Goal: Obtain resource: Obtain resource

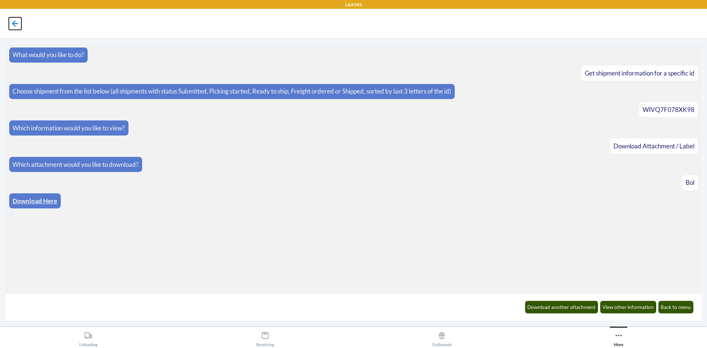
click at [12, 25] on icon at bounding box center [15, 23] width 13 height 13
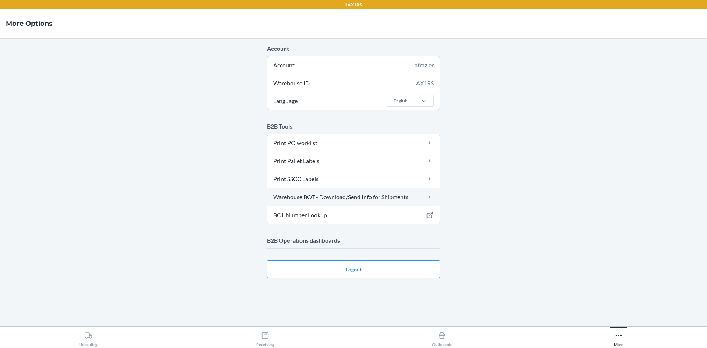
click at [329, 202] on link "Warehouse BOT - Download/Send Info for Shipments" at bounding box center [353, 197] width 172 height 18
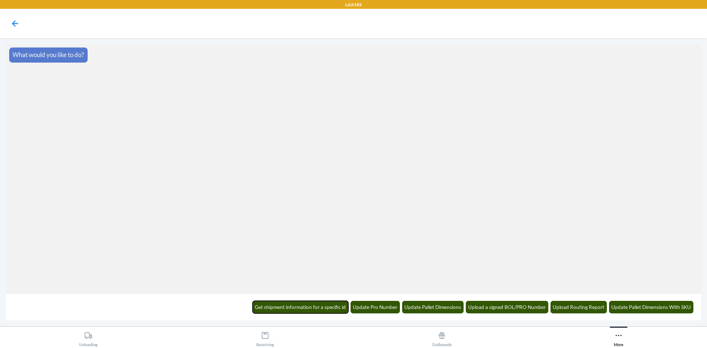
click at [326, 310] on button "Get shipment information for a specific id" at bounding box center [301, 307] width 96 height 13
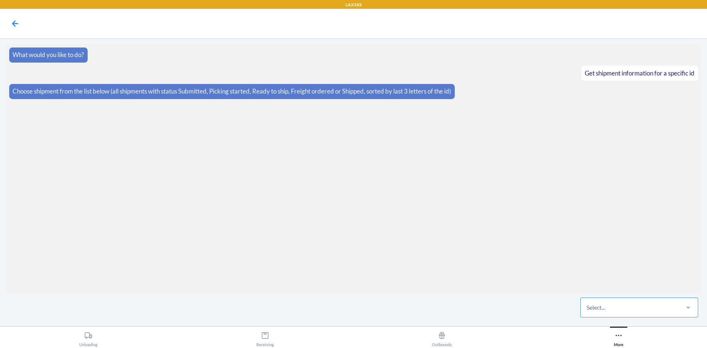
click at [603, 310] on div "Select..." at bounding box center [596, 307] width 18 height 9
click at [588, 310] on input "Select..." at bounding box center [587, 307] width 1 height 9
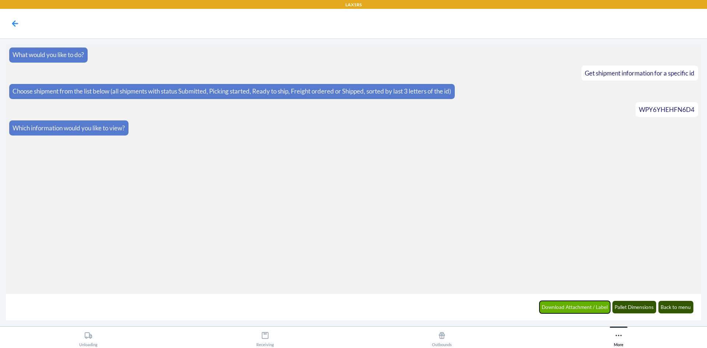
click at [595, 309] on button "Download Attachment / Label" at bounding box center [575, 307] width 71 height 13
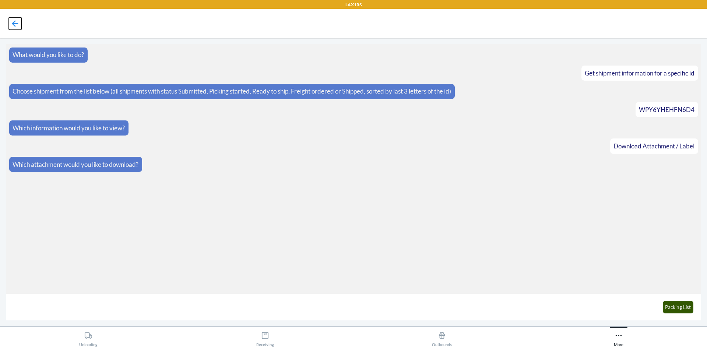
click at [13, 21] on icon at bounding box center [15, 23] width 13 height 13
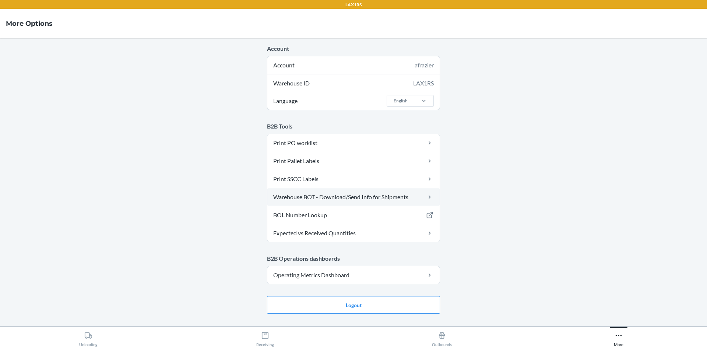
click at [356, 196] on link "Warehouse BOT - Download/Send Info for Shipments" at bounding box center [353, 197] width 172 height 18
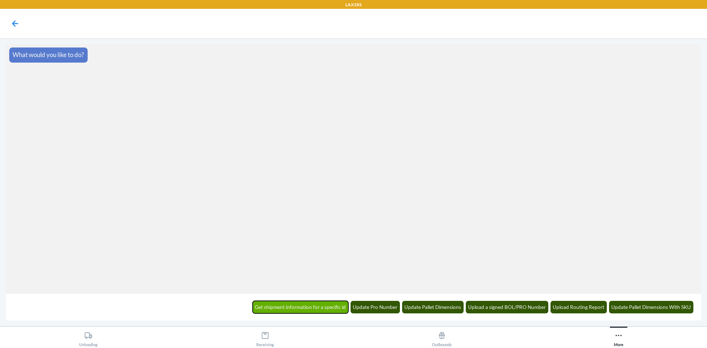
click at [309, 307] on button "Get shipment information for a specific id" at bounding box center [301, 307] width 96 height 13
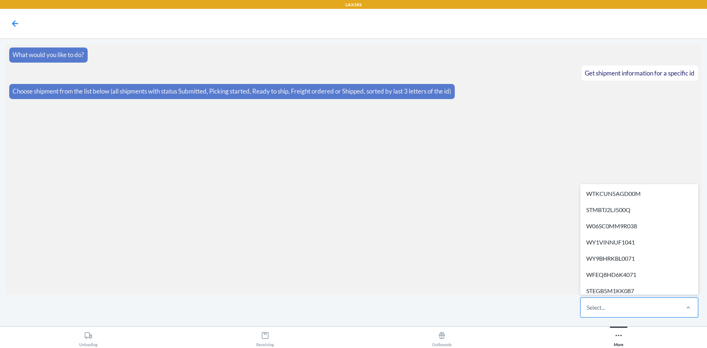
click at [602, 309] on div "Select..." at bounding box center [596, 307] width 18 height 9
click at [588, 309] on input "option WTKCUN5AGD00M focused, 1 of 625. 625 results available. Use Up and Down …" at bounding box center [587, 307] width 1 height 9
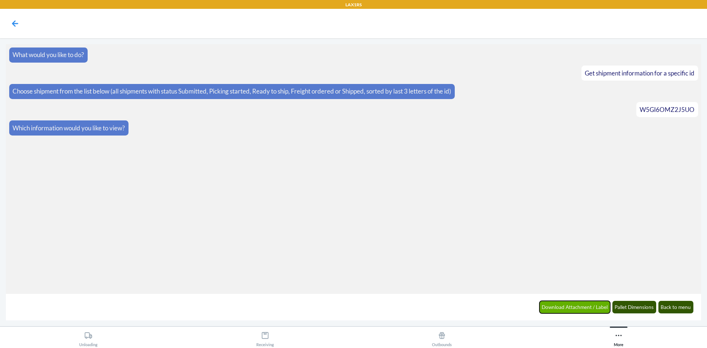
click at [566, 305] on button "Download Attachment / Label" at bounding box center [575, 307] width 71 height 13
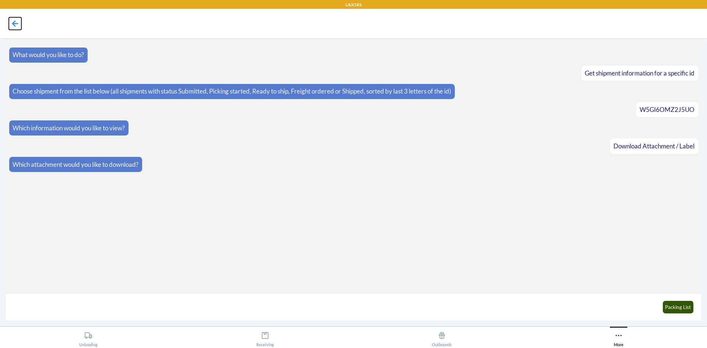
drag, startPoint x: 13, startPoint y: 24, endPoint x: 26, endPoint y: 36, distance: 18.5
click at [13, 24] on icon at bounding box center [15, 23] width 6 height 6
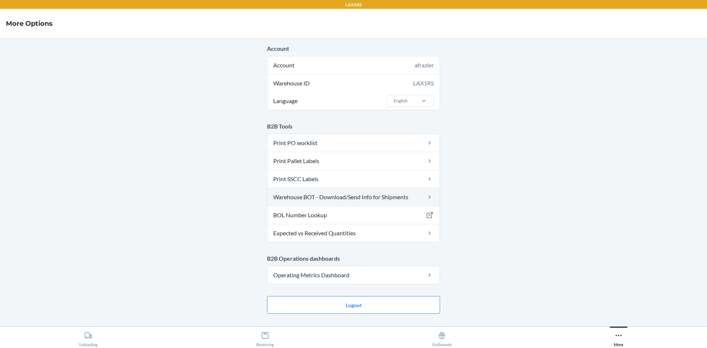
click at [362, 198] on link "Warehouse BOT - Download/Send Info for Shipments" at bounding box center [353, 197] width 172 height 18
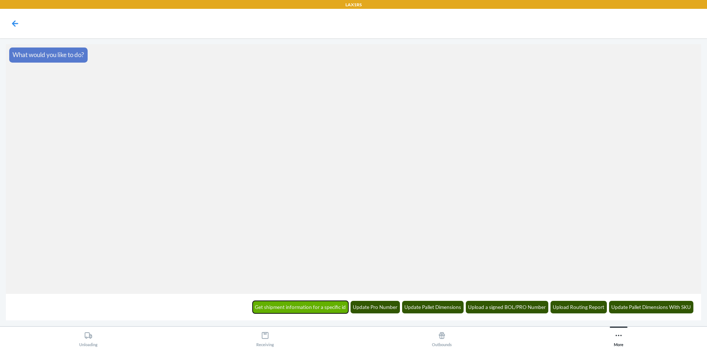
click at [340, 308] on button "Get shipment information for a specific id" at bounding box center [301, 307] width 96 height 13
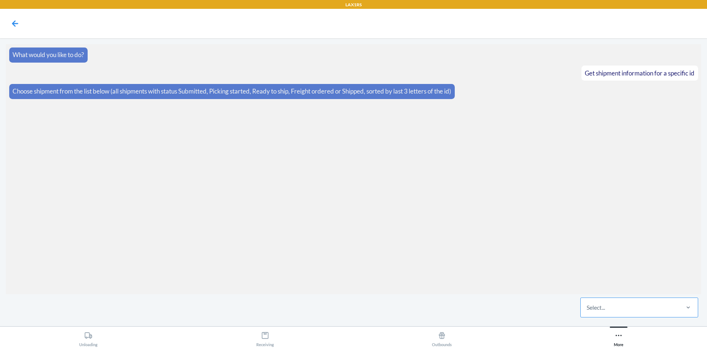
click at [599, 305] on div "Select..." at bounding box center [596, 307] width 18 height 9
click at [588, 305] on input "Select..." at bounding box center [587, 307] width 1 height 9
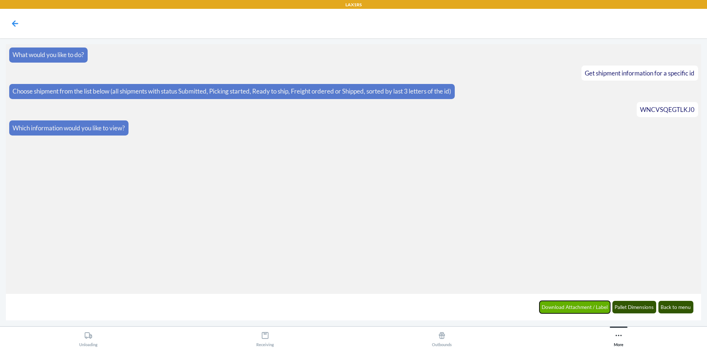
click at [599, 305] on button "Download Attachment / Label" at bounding box center [575, 307] width 71 height 13
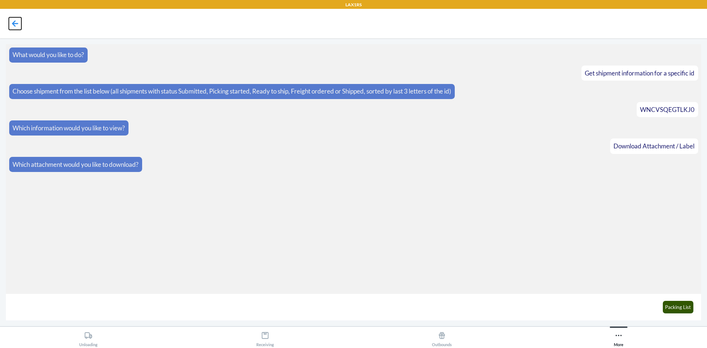
click at [17, 25] on icon at bounding box center [15, 23] width 13 height 13
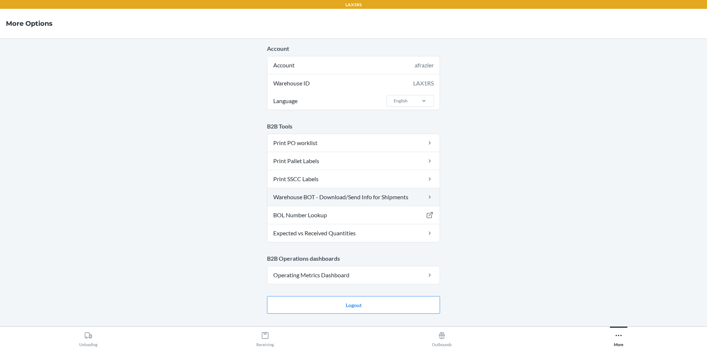
click at [378, 198] on link "Warehouse BOT - Download/Send Info for Shipments" at bounding box center [353, 197] width 172 height 18
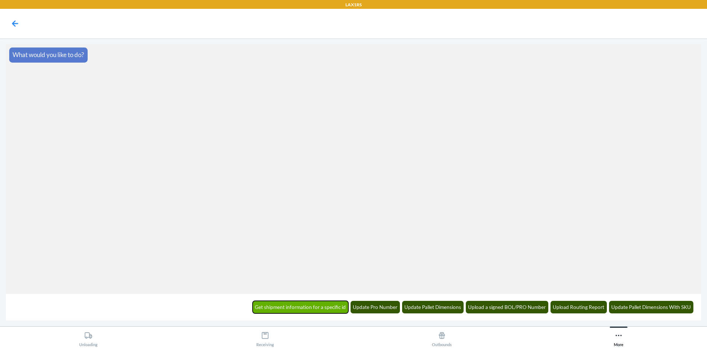
click at [307, 309] on button "Get shipment information for a specific id" at bounding box center [301, 307] width 96 height 13
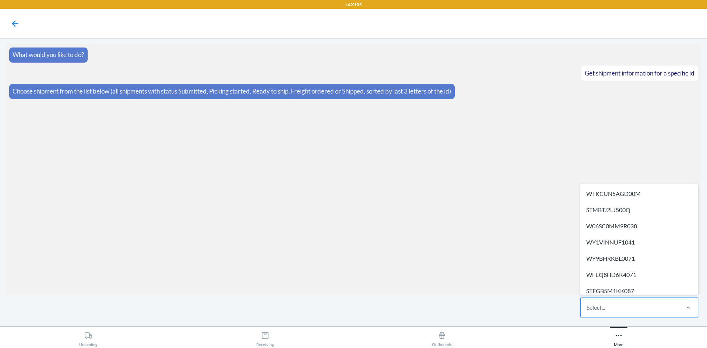
click at [598, 309] on div "Select..." at bounding box center [596, 307] width 18 height 9
click at [588, 309] on input "option WTKCUN5AGD00M focused, 1 of 625. 625 results available. Use Up and Down …" at bounding box center [587, 307] width 1 height 9
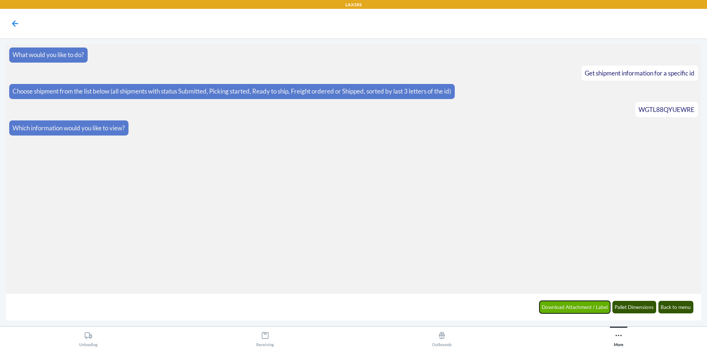
click at [593, 305] on button "Download Attachment / Label" at bounding box center [575, 307] width 71 height 13
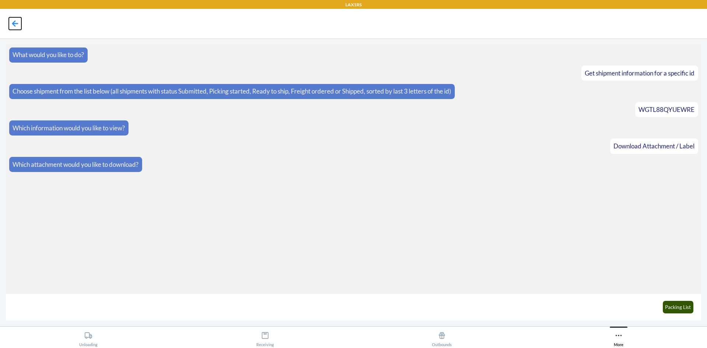
click at [14, 25] on icon at bounding box center [15, 23] width 6 height 6
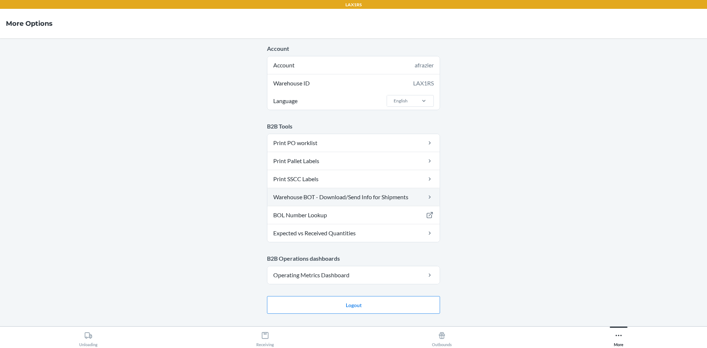
click at [344, 199] on link "Warehouse BOT - Download/Send Info for Shipments" at bounding box center [353, 197] width 172 height 18
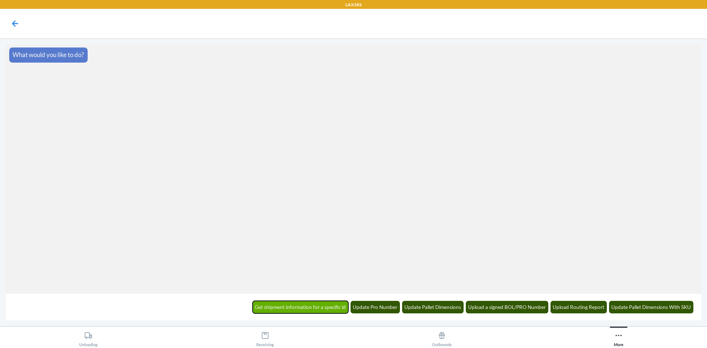
click at [300, 310] on button "Get shipment information for a specific id" at bounding box center [301, 307] width 96 height 13
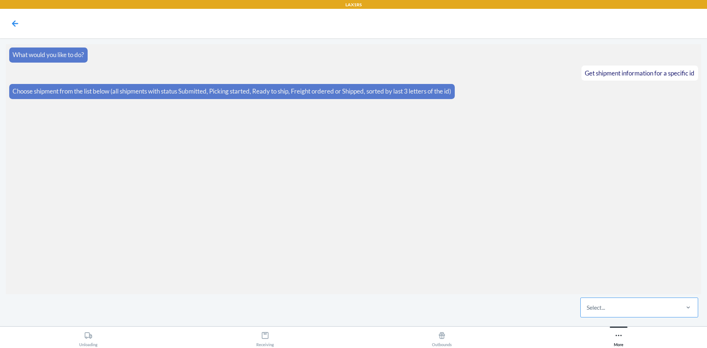
click at [594, 305] on div "Select..." at bounding box center [596, 307] width 18 height 9
click at [588, 305] on input "Select..." at bounding box center [587, 307] width 1 height 9
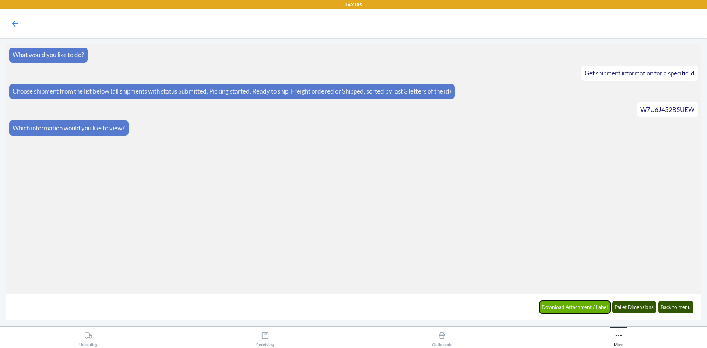
click at [547, 306] on button "Download Attachment / Label" at bounding box center [575, 307] width 71 height 13
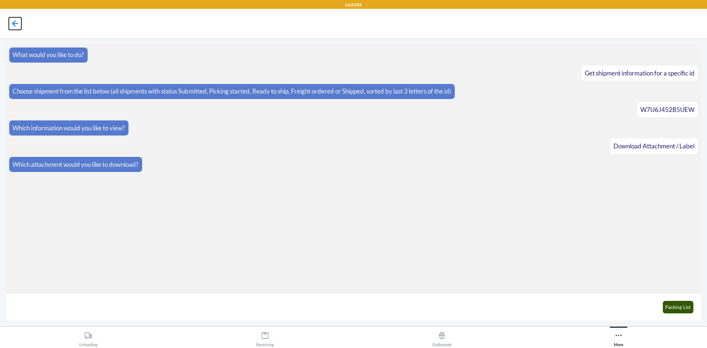
click at [11, 20] on icon at bounding box center [15, 23] width 13 height 13
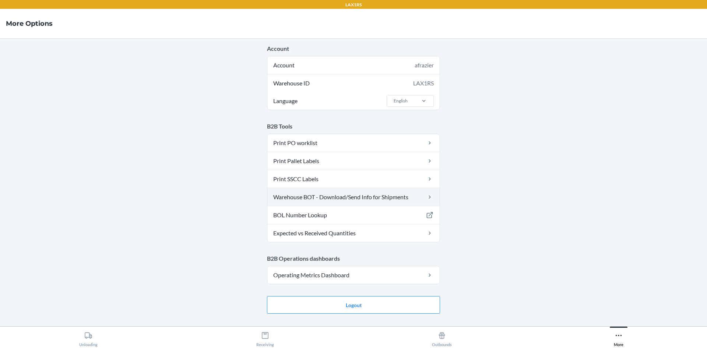
click at [354, 198] on link "Warehouse BOT - Download/Send Info for Shipments" at bounding box center [353, 197] width 172 height 18
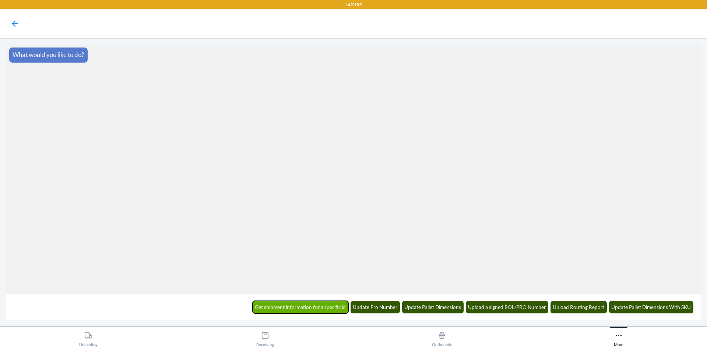
click at [323, 311] on button "Get shipment information for a specific id" at bounding box center [301, 307] width 96 height 13
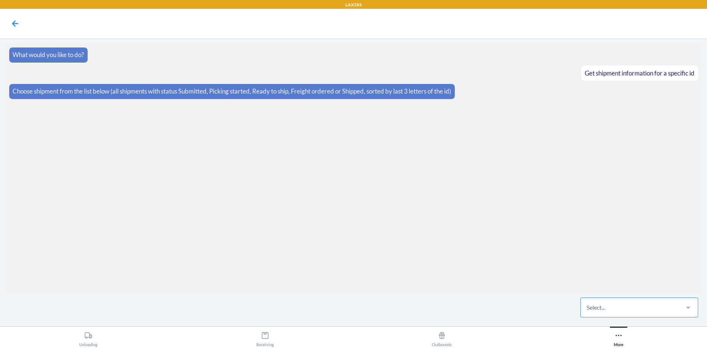
click at [655, 309] on div "Select..." at bounding box center [630, 307] width 98 height 19
click at [588, 309] on input "Select..." at bounding box center [587, 307] width 1 height 9
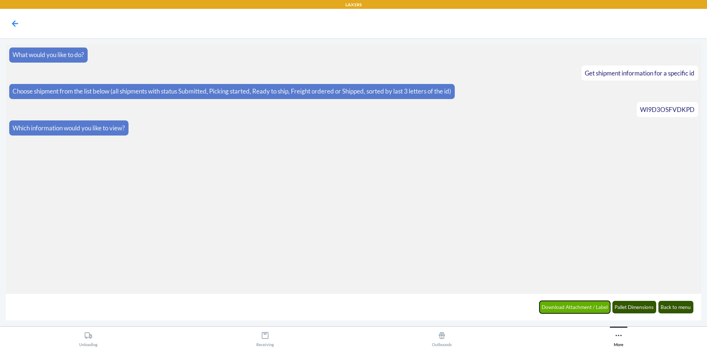
click at [584, 304] on button "Download Attachment / Label" at bounding box center [575, 307] width 71 height 13
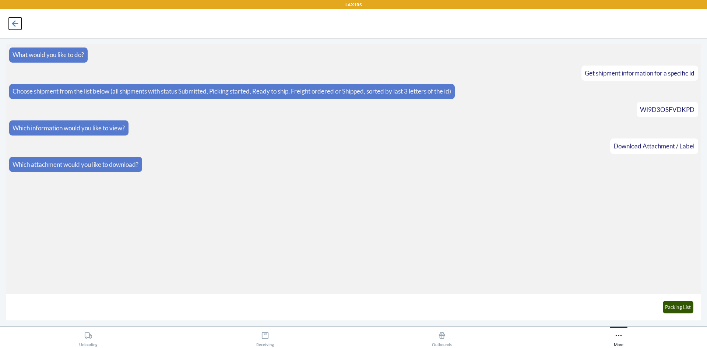
click at [13, 24] on icon at bounding box center [15, 23] width 6 height 6
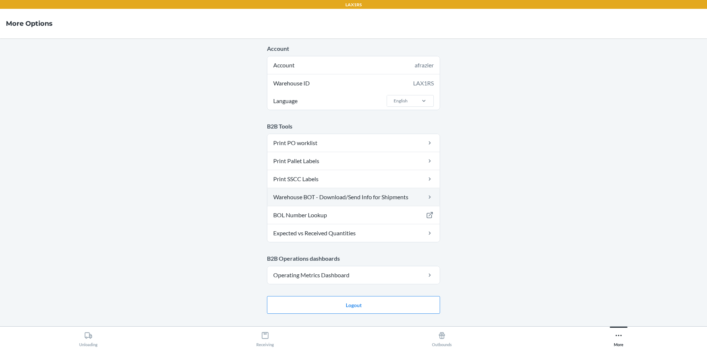
click at [354, 196] on link "Warehouse BOT - Download/Send Info for Shipments" at bounding box center [353, 197] width 172 height 18
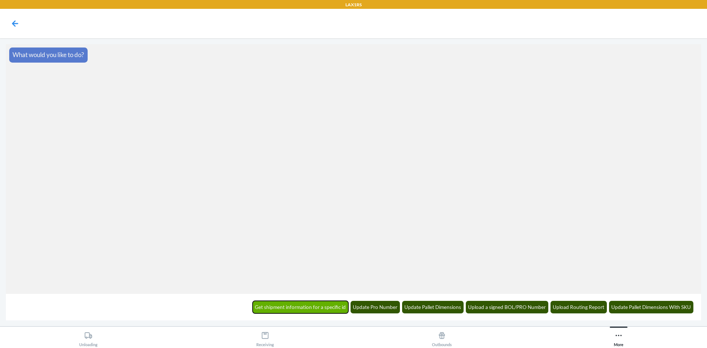
click at [320, 309] on button "Get shipment information for a specific id" at bounding box center [301, 307] width 96 height 13
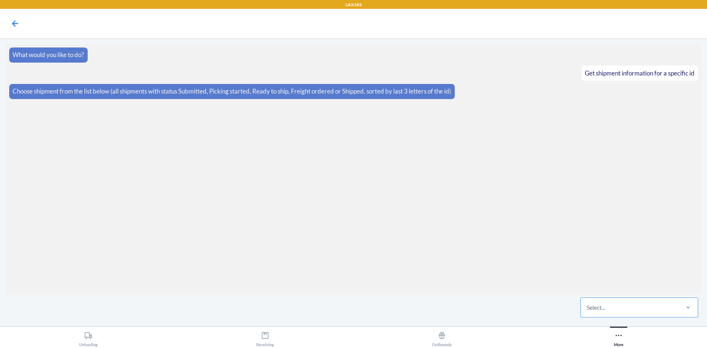
click at [650, 305] on div "Select..." at bounding box center [630, 307] width 98 height 19
click at [588, 305] on input "Select..." at bounding box center [587, 307] width 1 height 9
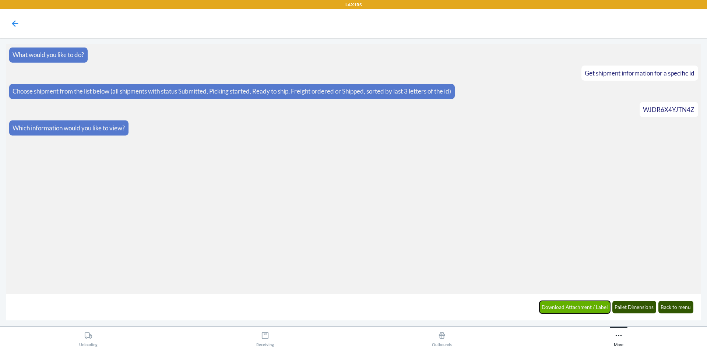
click at [594, 309] on button "Download Attachment / Label" at bounding box center [575, 307] width 71 height 13
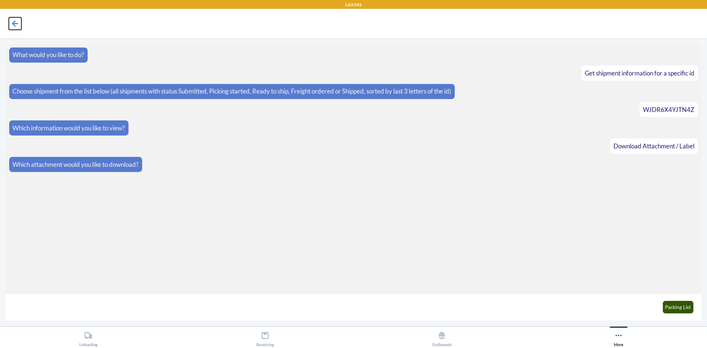
click at [17, 21] on icon at bounding box center [15, 23] width 13 height 13
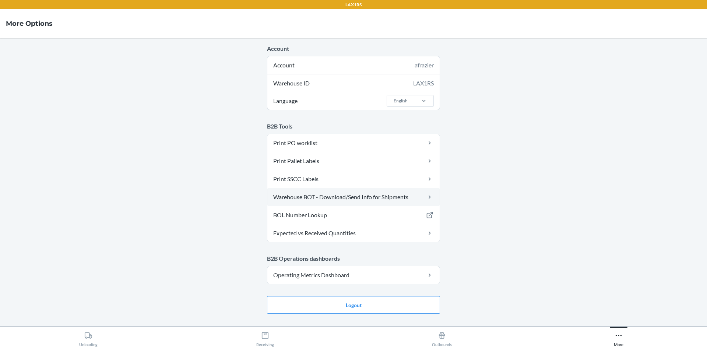
click at [297, 199] on link "Warehouse BOT - Download/Send Info for Shipments" at bounding box center [353, 197] width 172 height 18
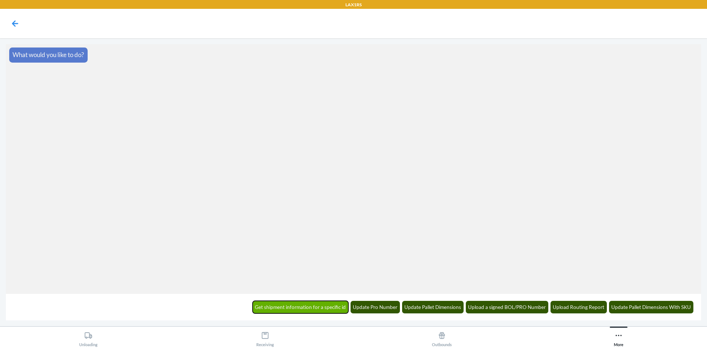
click at [314, 305] on button "Get shipment information for a specific id" at bounding box center [301, 307] width 96 height 13
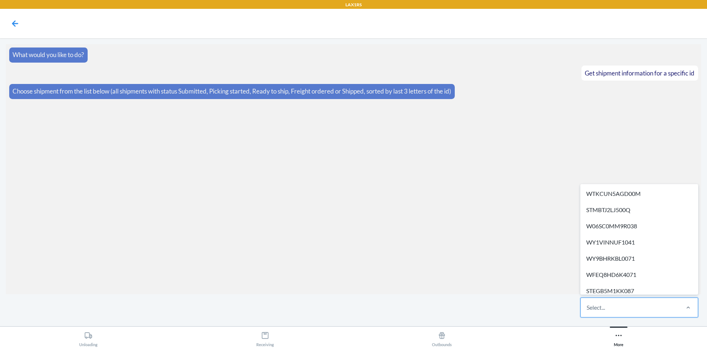
click at [595, 307] on div "Select..." at bounding box center [596, 307] width 18 height 9
click at [588, 307] on input "option WTKCUN5AGD00M focused, 1 of 625. 625 results available. Use Up and Down …" at bounding box center [587, 307] width 1 height 9
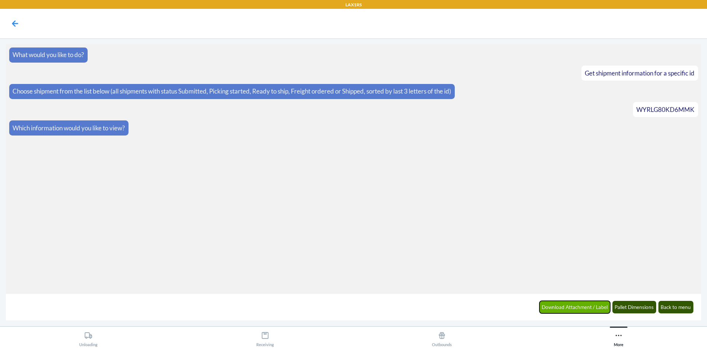
click at [580, 307] on button "Download Attachment / Label" at bounding box center [575, 307] width 71 height 13
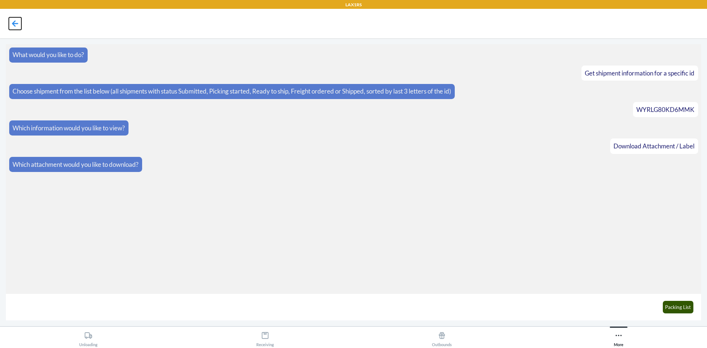
click at [15, 23] on icon at bounding box center [15, 23] width 6 height 6
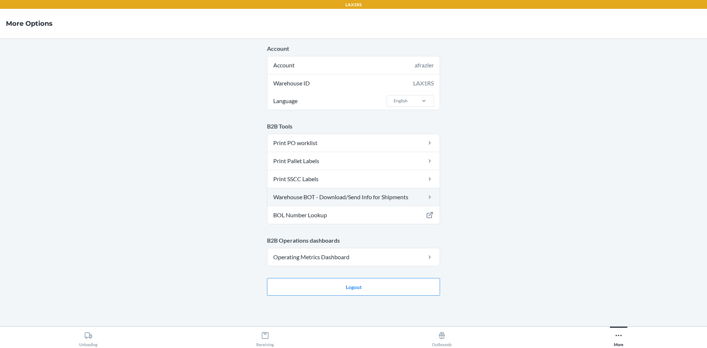
click at [350, 197] on link "Warehouse BOT - Download/Send Info for Shipments" at bounding box center [353, 197] width 172 height 18
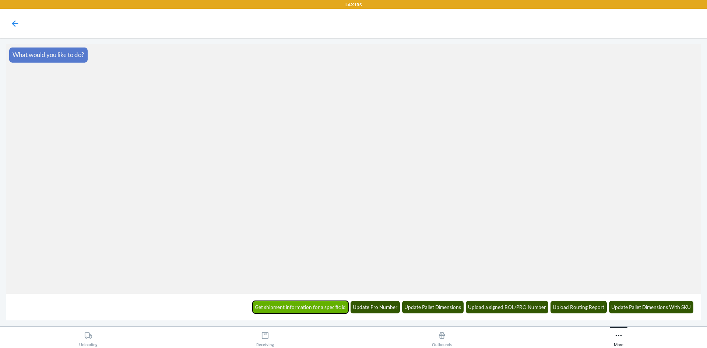
click at [314, 309] on button "Get shipment information for a specific id" at bounding box center [301, 307] width 96 height 13
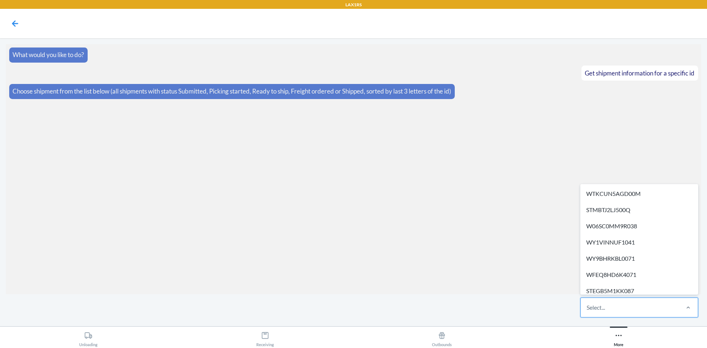
click at [592, 305] on div "Select..." at bounding box center [596, 307] width 18 height 9
click at [588, 305] on input "option WTKCUN5AGD00M focused, 1 of 625. 625 results available. Use Up and Down …" at bounding box center [587, 307] width 1 height 9
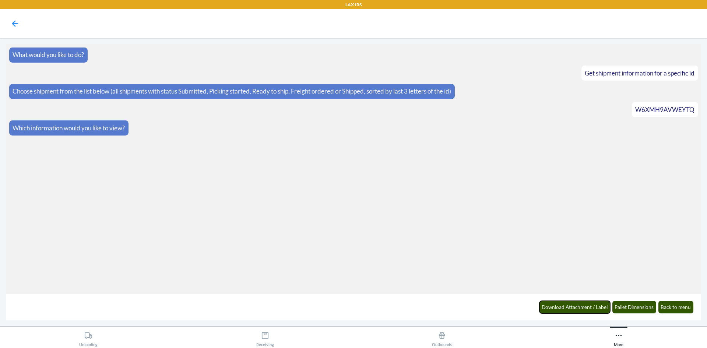
click at [564, 309] on button "Download Attachment / Label" at bounding box center [575, 307] width 71 height 13
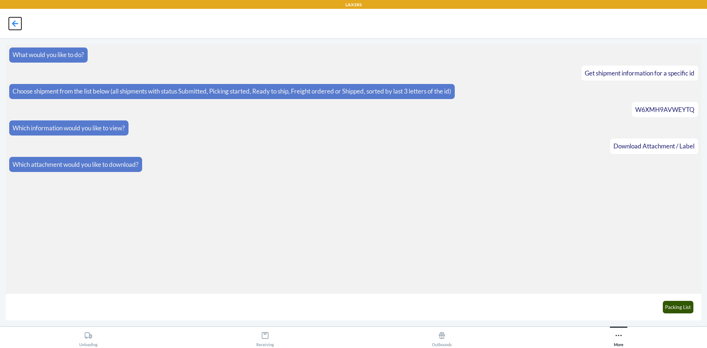
click at [15, 24] on icon at bounding box center [15, 23] width 6 height 6
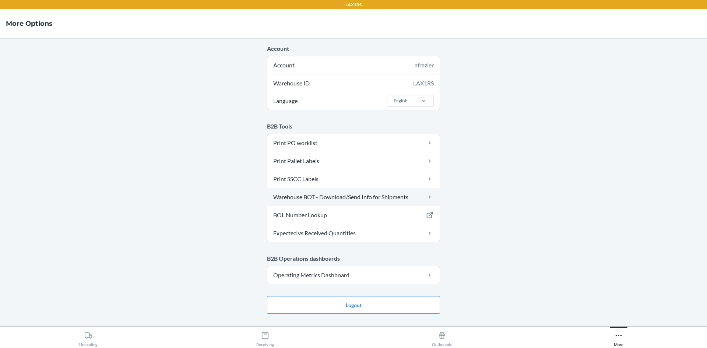
click at [304, 198] on link "Warehouse BOT - Download/Send Info for Shipments" at bounding box center [353, 197] width 172 height 18
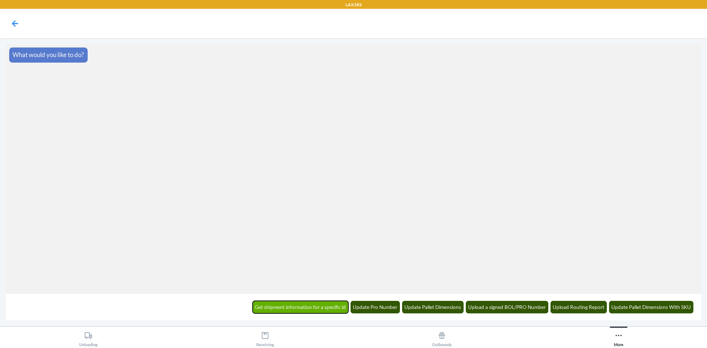
click at [309, 305] on button "Get shipment information for a specific id" at bounding box center [301, 307] width 96 height 13
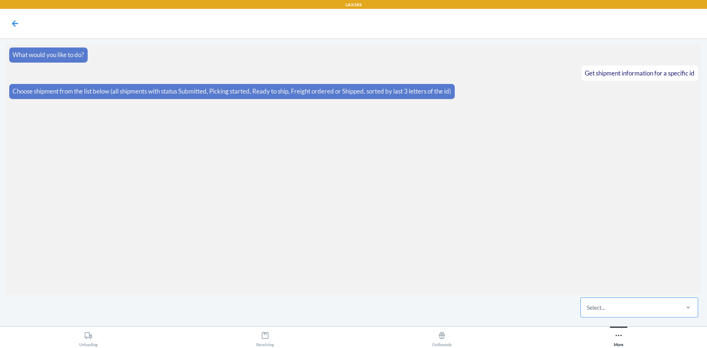
click at [601, 309] on div "Select..." at bounding box center [596, 307] width 18 height 9
click at [588, 309] on input "Select..." at bounding box center [587, 307] width 1 height 9
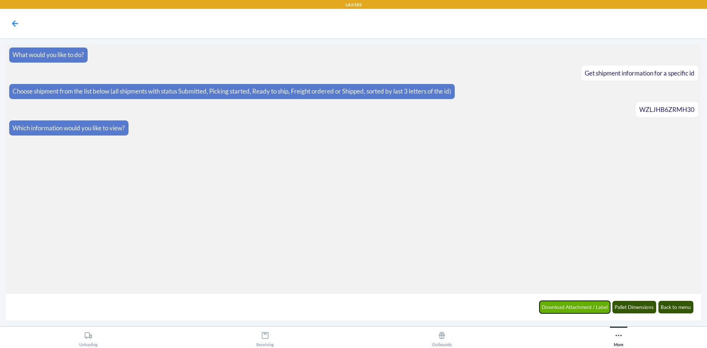
click at [557, 305] on button "Download Attachment / Label" at bounding box center [575, 307] width 71 height 13
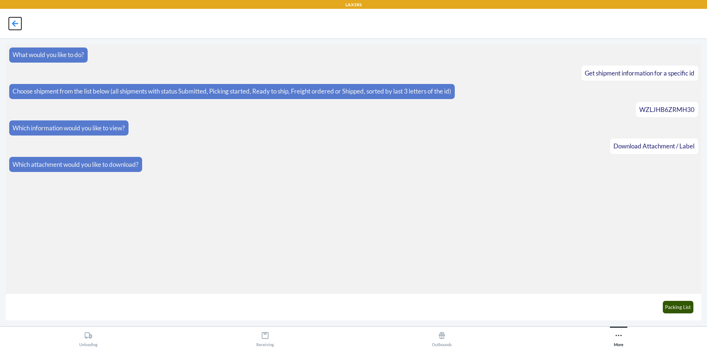
drag, startPoint x: 13, startPoint y: 23, endPoint x: 106, endPoint y: 79, distance: 108.8
click at [14, 23] on icon at bounding box center [15, 23] width 6 height 6
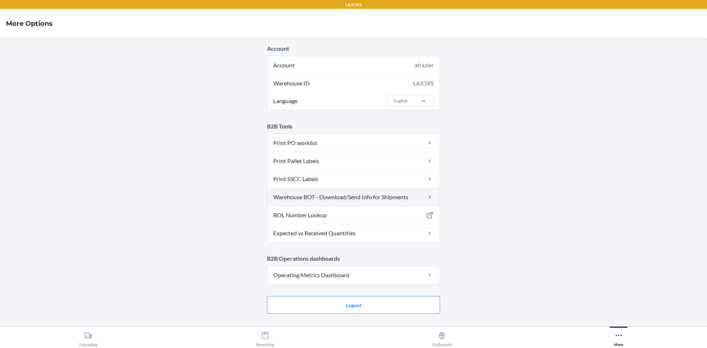
click at [313, 199] on link "Warehouse BOT - Download/Send Info for Shipments" at bounding box center [353, 197] width 172 height 18
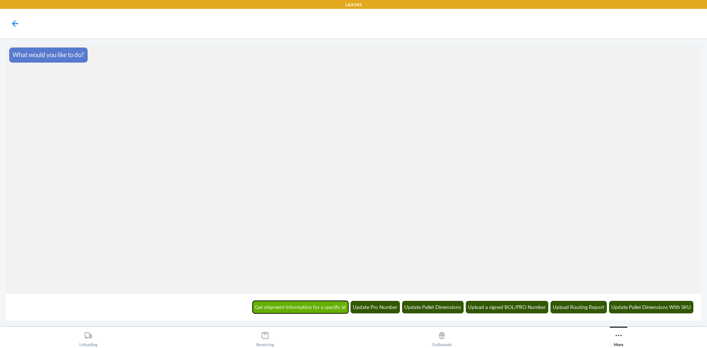
click at [318, 306] on button "Get shipment information for a specific id" at bounding box center [301, 307] width 96 height 13
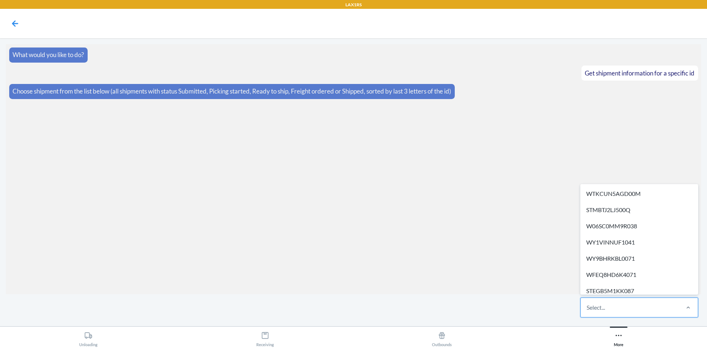
click at [654, 311] on div "Select..." at bounding box center [630, 307] width 98 height 19
click at [588, 311] on input "option WTKCUN5AGD00M focused, 1 of 625. 625 results available. Use Up and Down …" at bounding box center [587, 307] width 1 height 9
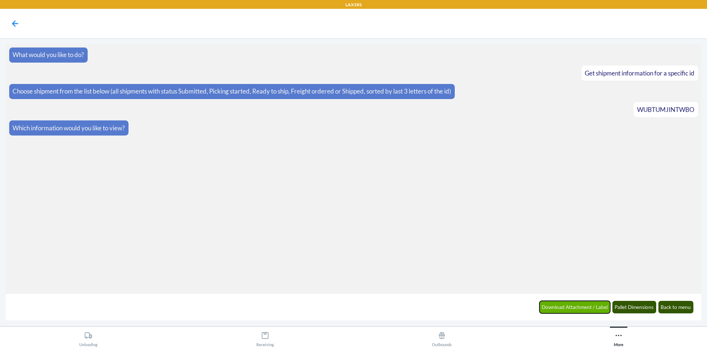
click at [548, 308] on button "Download Attachment / Label" at bounding box center [575, 307] width 71 height 13
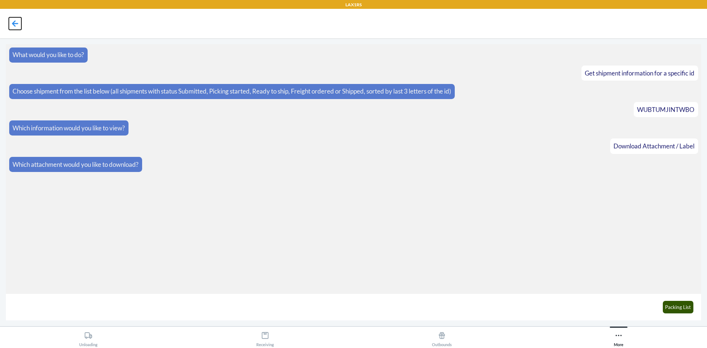
click at [11, 24] on icon at bounding box center [15, 23] width 13 height 13
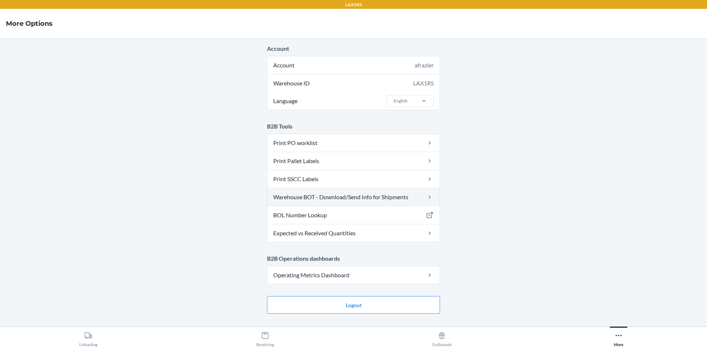
click at [323, 193] on link "Warehouse BOT - Download/Send Info for Shipments" at bounding box center [353, 197] width 172 height 18
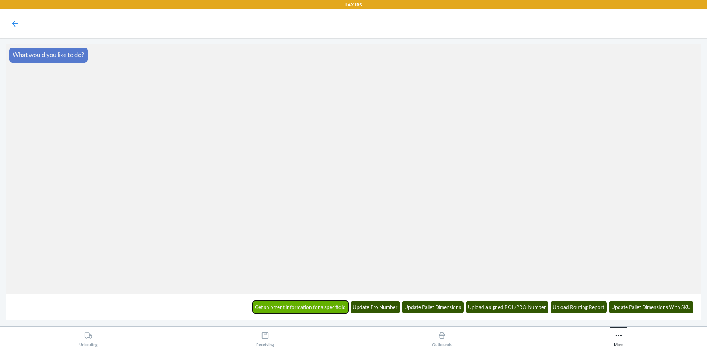
click at [291, 303] on button "Get shipment information for a specific id" at bounding box center [301, 307] width 96 height 13
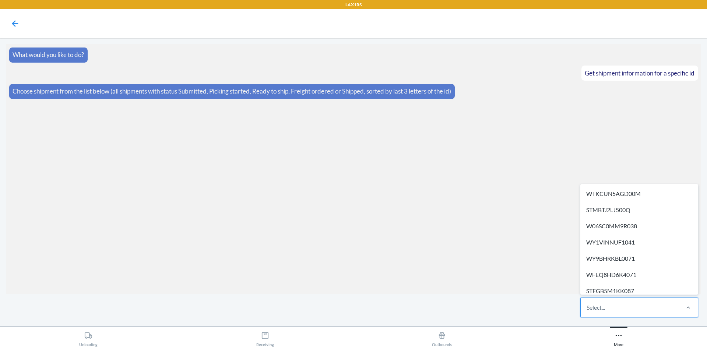
click at [607, 310] on div "Select..." at bounding box center [630, 307] width 98 height 19
click at [588, 310] on input "option WTKCUN5AGD00M focused, 1 of 625. 625 results available. Use Up and Down …" at bounding box center [587, 307] width 1 height 9
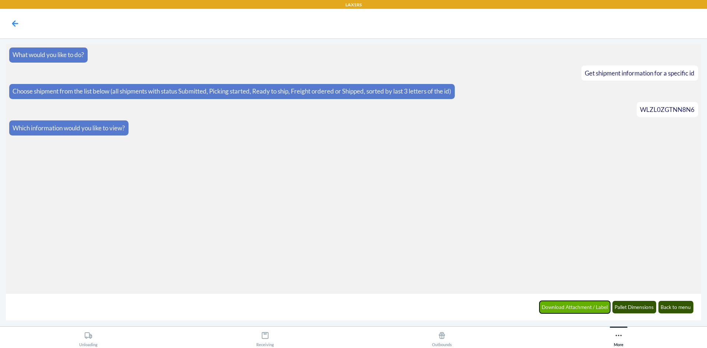
click at [595, 310] on button "Download Attachment / Label" at bounding box center [575, 307] width 71 height 13
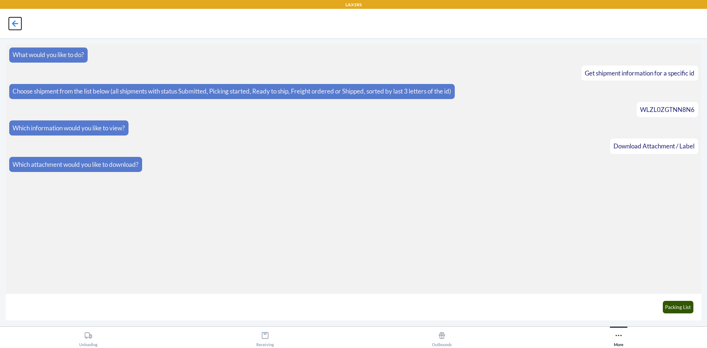
click at [14, 26] on icon at bounding box center [15, 23] width 6 height 6
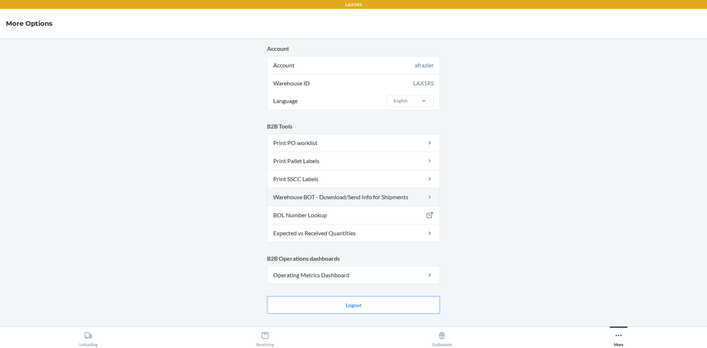
click at [323, 198] on link "Warehouse BOT - Download/Send Info for Shipments" at bounding box center [353, 197] width 172 height 18
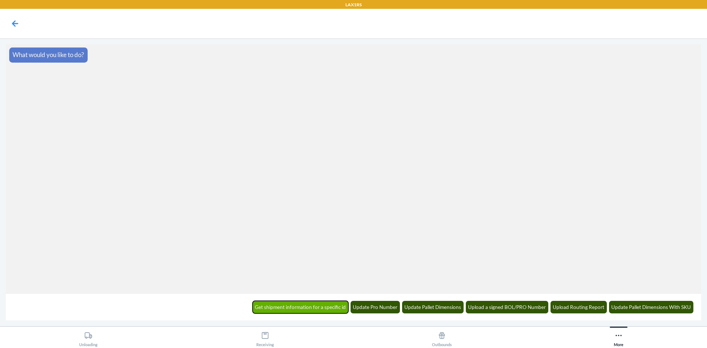
click at [345, 304] on button "Get shipment information for a specific id" at bounding box center [301, 307] width 96 height 13
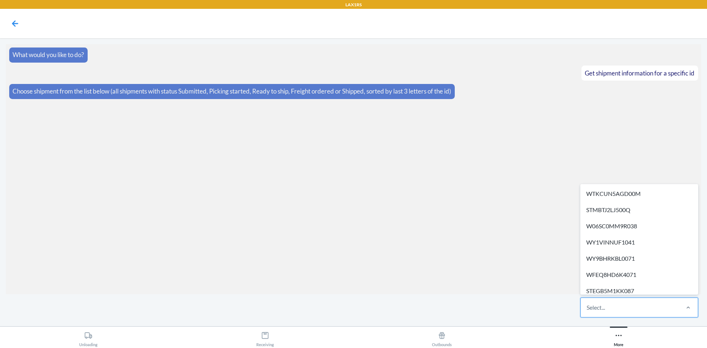
click at [590, 308] on div "Select..." at bounding box center [596, 307] width 18 height 9
click at [588, 308] on input "option WTKCUN5AGD00M focused, 1 of 625. 625 results available. Use Up and Down …" at bounding box center [587, 307] width 1 height 9
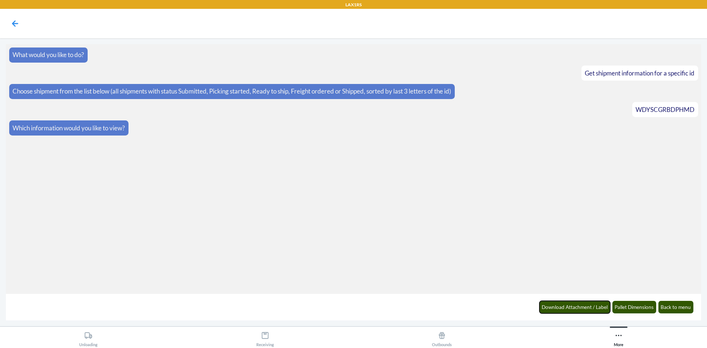
click at [590, 308] on button "Download Attachment / Label" at bounding box center [575, 307] width 71 height 13
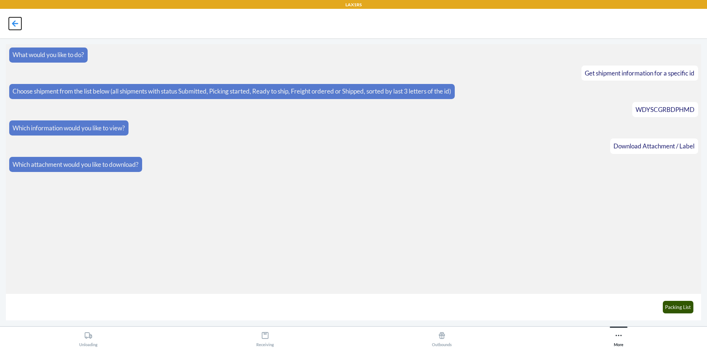
click at [15, 21] on icon at bounding box center [15, 23] width 6 height 6
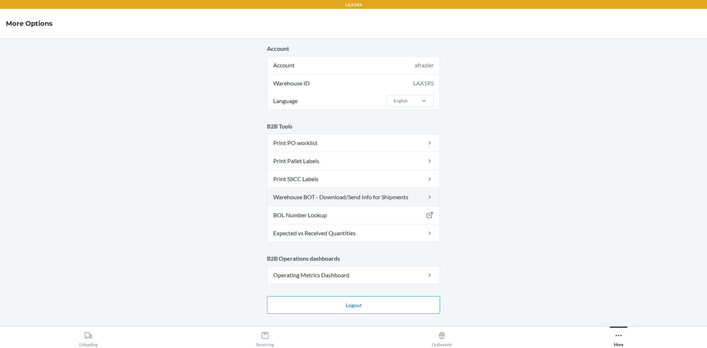
click at [340, 195] on link "Warehouse BOT - Download/Send Info for Shipments" at bounding box center [353, 197] width 172 height 18
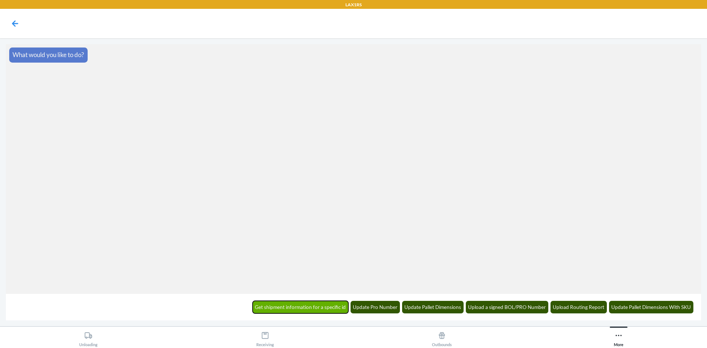
click at [310, 309] on button "Get shipment information for a specific id" at bounding box center [301, 307] width 96 height 13
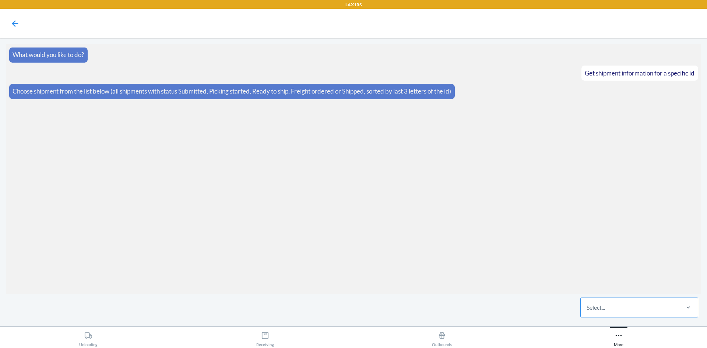
click at [616, 308] on div "Select..." at bounding box center [630, 307] width 98 height 19
click at [588, 308] on input "Select..." at bounding box center [587, 307] width 1 height 9
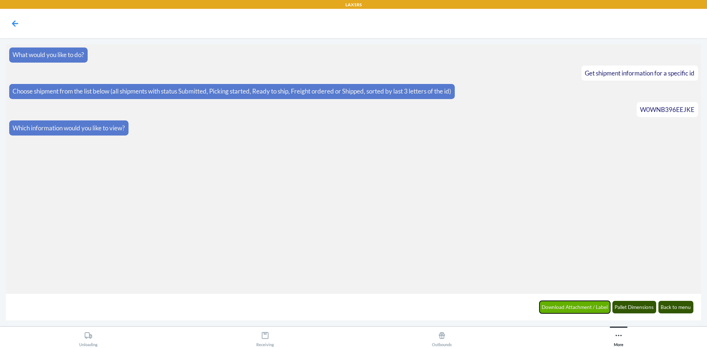
click at [558, 309] on button "Download Attachment / Label" at bounding box center [575, 307] width 71 height 13
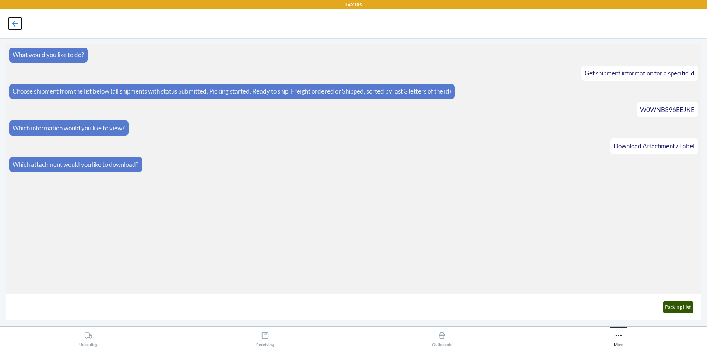
click at [17, 26] on icon at bounding box center [15, 23] width 13 height 13
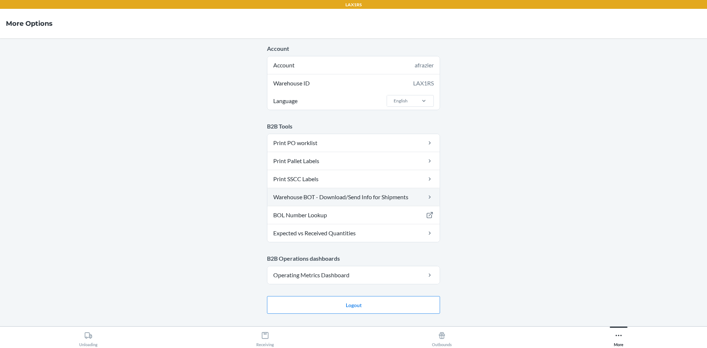
click at [304, 193] on link "Warehouse BOT - Download/Send Info for Shipments" at bounding box center [353, 197] width 172 height 18
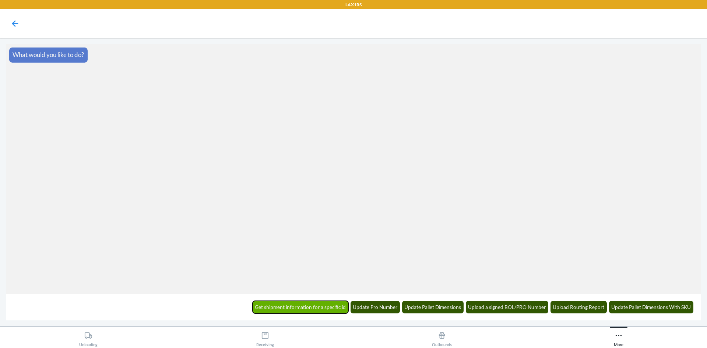
click at [286, 306] on button "Get shipment information for a specific id" at bounding box center [301, 307] width 96 height 13
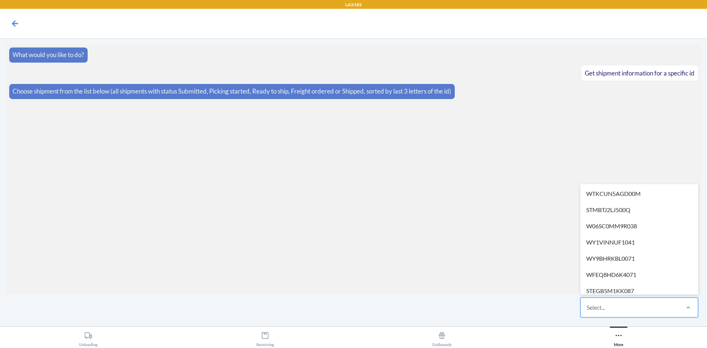
click at [596, 304] on div "Select..." at bounding box center [596, 307] width 18 height 9
click at [588, 304] on input "option WTKCUN5AGD00M focused, 1 of 624. 624 results available. Use Up and Down …" at bounding box center [587, 307] width 1 height 9
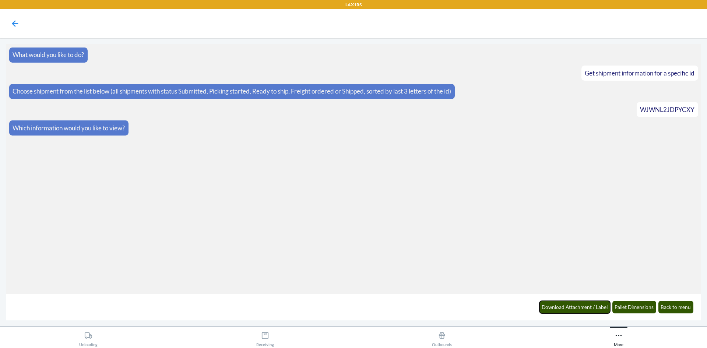
drag, startPoint x: 551, startPoint y: 308, endPoint x: 538, endPoint y: 304, distance: 13.8
click at [551, 308] on button "Download Attachment / Label" at bounding box center [575, 307] width 71 height 13
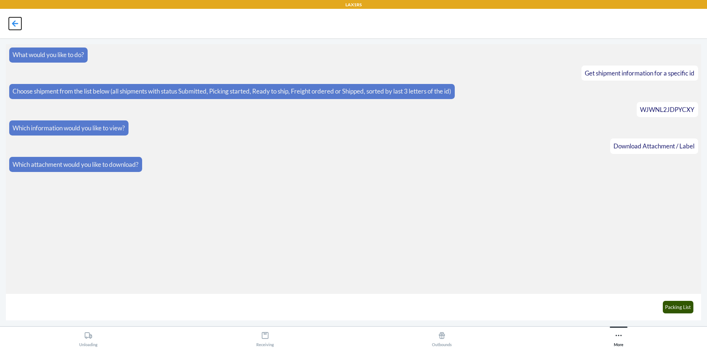
click at [12, 21] on icon at bounding box center [15, 23] width 13 height 13
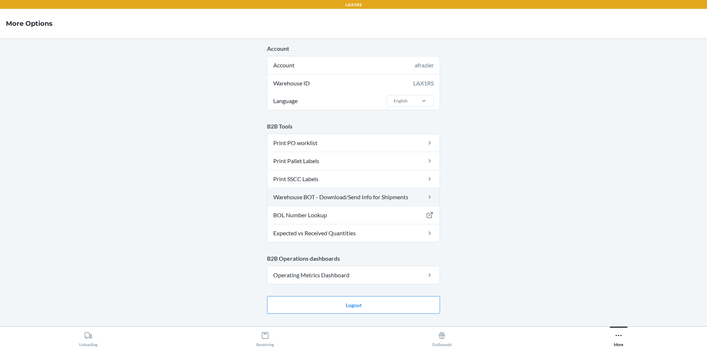
click at [296, 201] on link "Warehouse BOT - Download/Send Info for Shipments" at bounding box center [353, 197] width 172 height 18
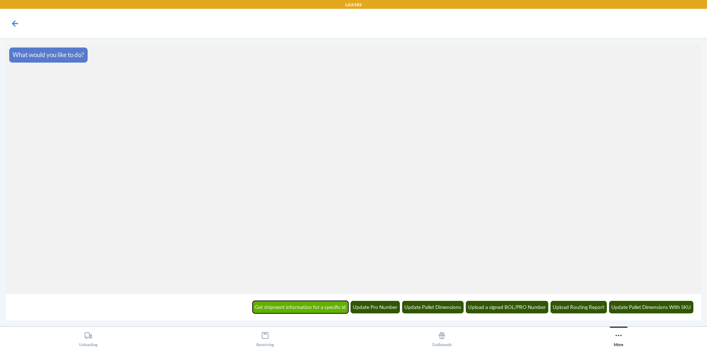
click at [261, 305] on button "Get shipment information for a specific id" at bounding box center [301, 307] width 96 height 13
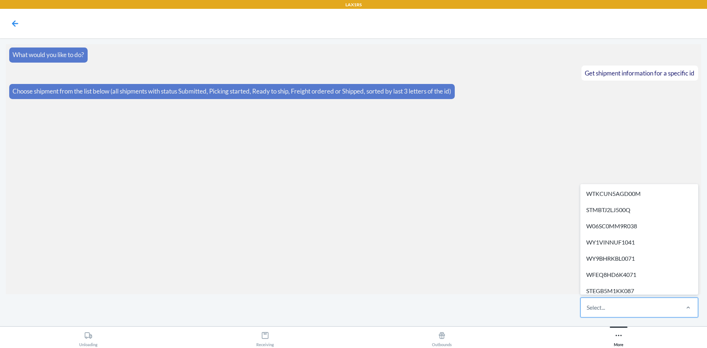
click at [597, 308] on div "Select..." at bounding box center [596, 307] width 18 height 9
click at [588, 308] on input "option WTKCUN5AGD00M focused, 1 of 624. 624 results available. Use Up and Down …" at bounding box center [587, 307] width 1 height 9
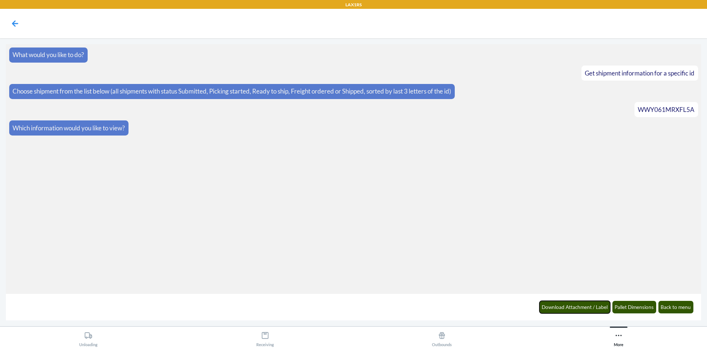
click at [597, 308] on button "Download Attachment / Label" at bounding box center [575, 307] width 71 height 13
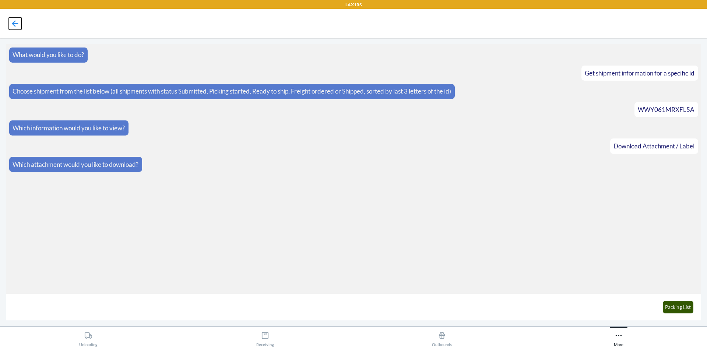
click at [16, 24] on icon at bounding box center [15, 23] width 6 height 6
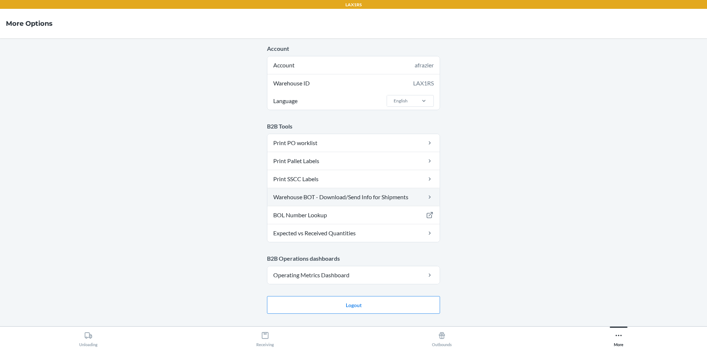
click at [300, 198] on link "Warehouse BOT - Download/Send Info for Shipments" at bounding box center [353, 197] width 172 height 18
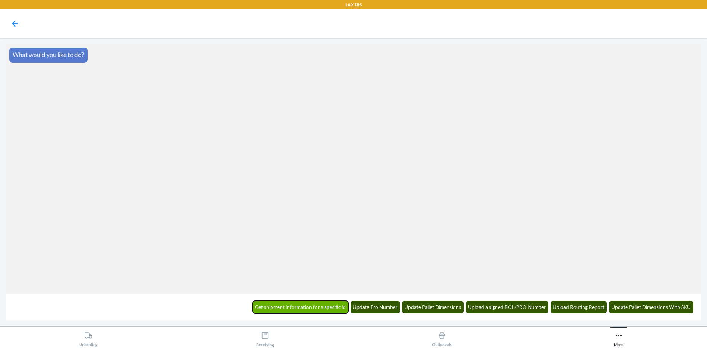
click at [302, 308] on button "Get shipment information for a specific id" at bounding box center [301, 307] width 96 height 13
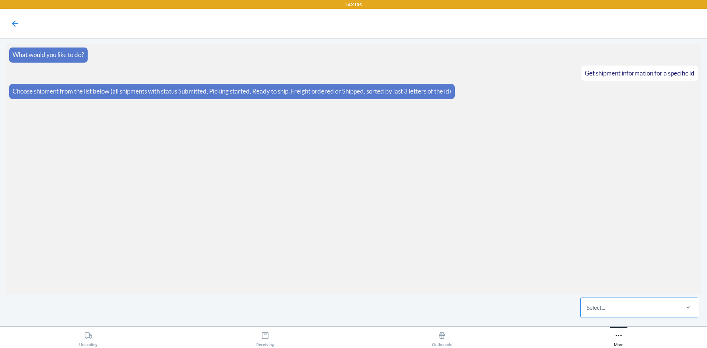
click at [597, 305] on div "Select..." at bounding box center [596, 307] width 18 height 9
click at [588, 305] on input "Select..." at bounding box center [587, 307] width 1 height 9
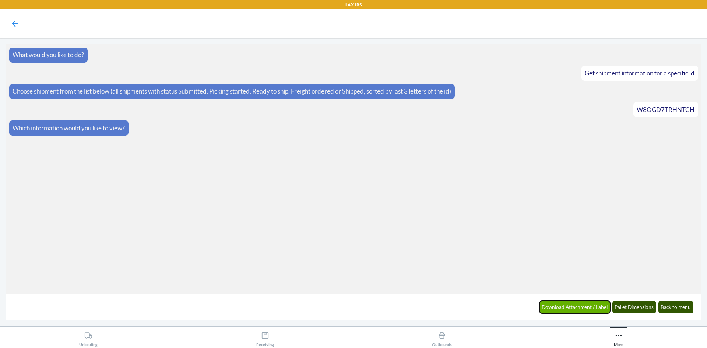
click at [569, 306] on button "Download Attachment / Label" at bounding box center [575, 307] width 71 height 13
